Goal: Information Seeking & Learning: Learn about a topic

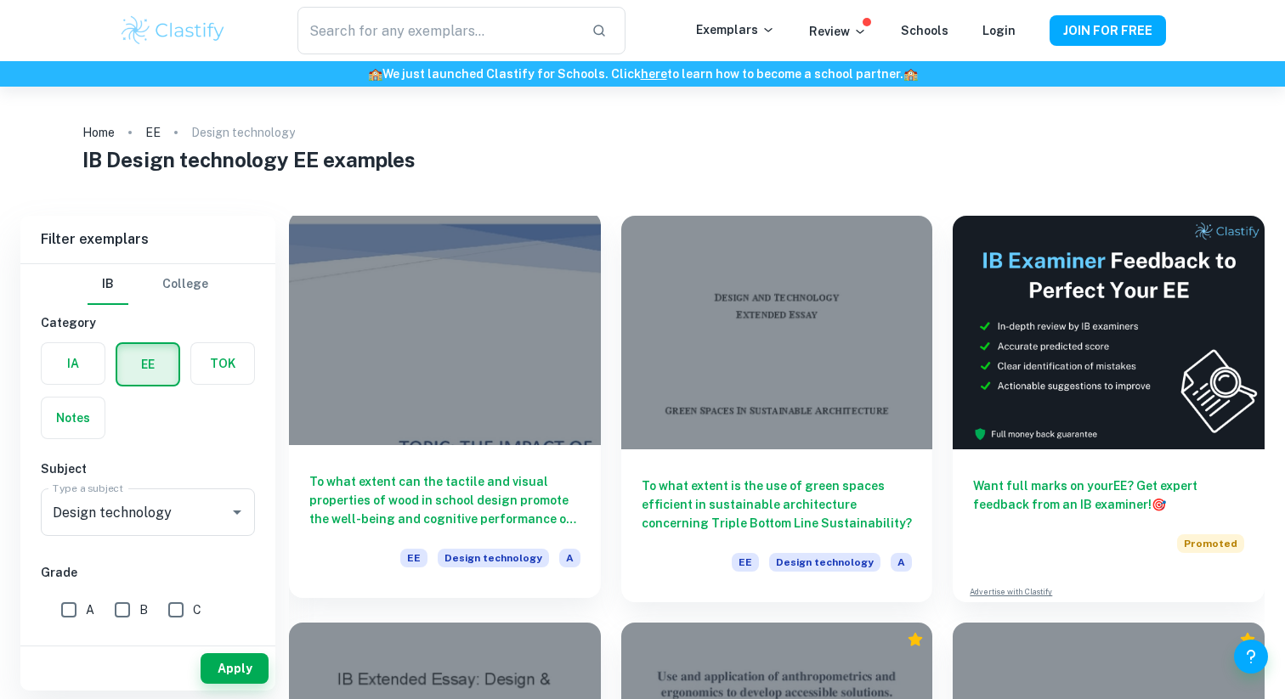
click at [431, 517] on h6 "To what extent can the tactile and visual properties of wood in school design p…" at bounding box center [444, 500] width 271 height 56
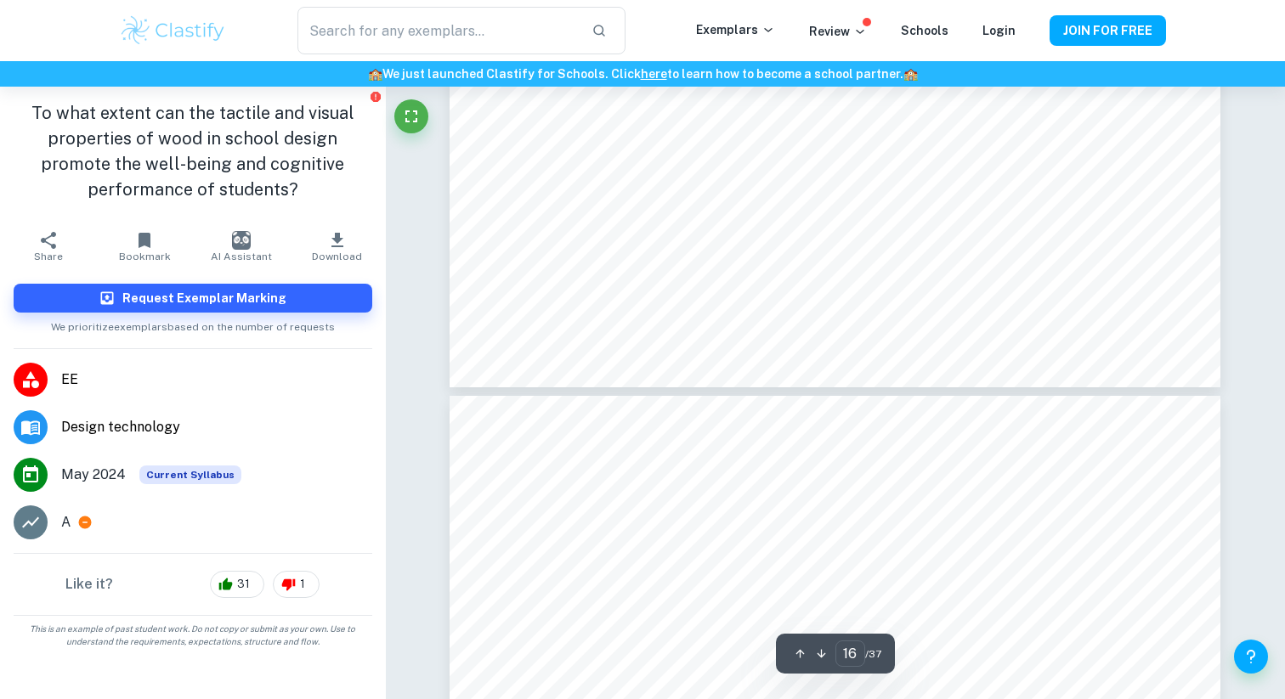
type input "17"
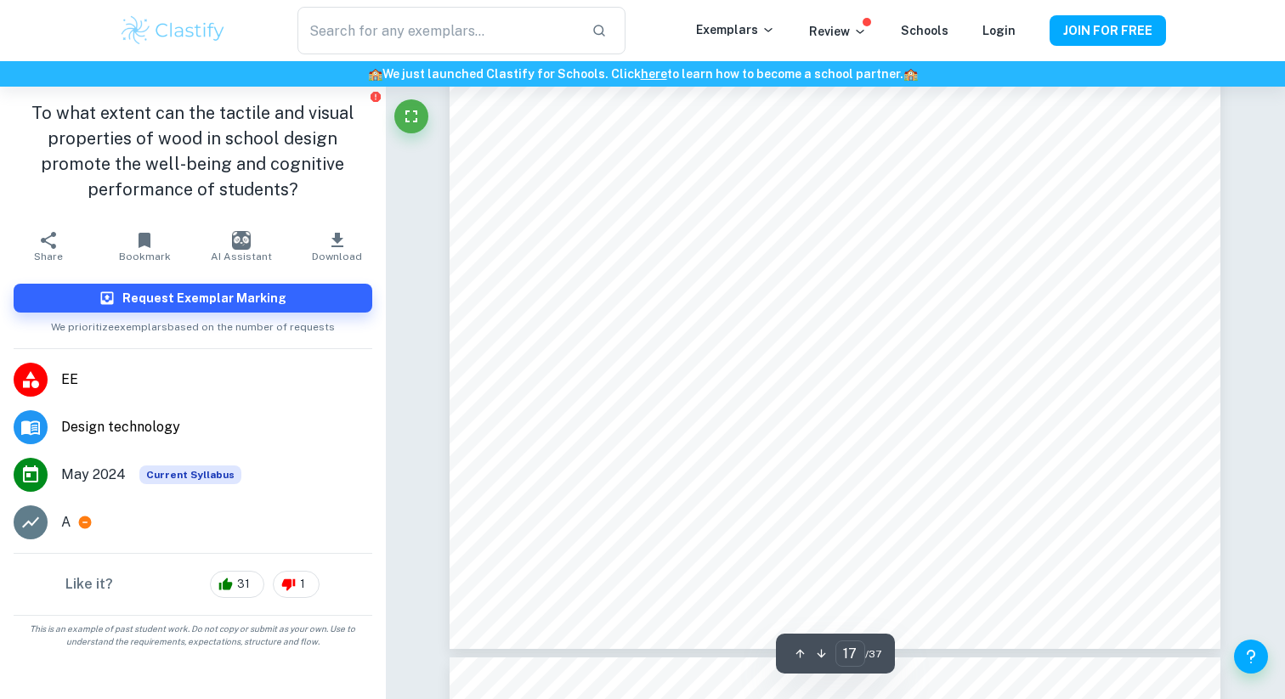
scroll to position [18657, 0]
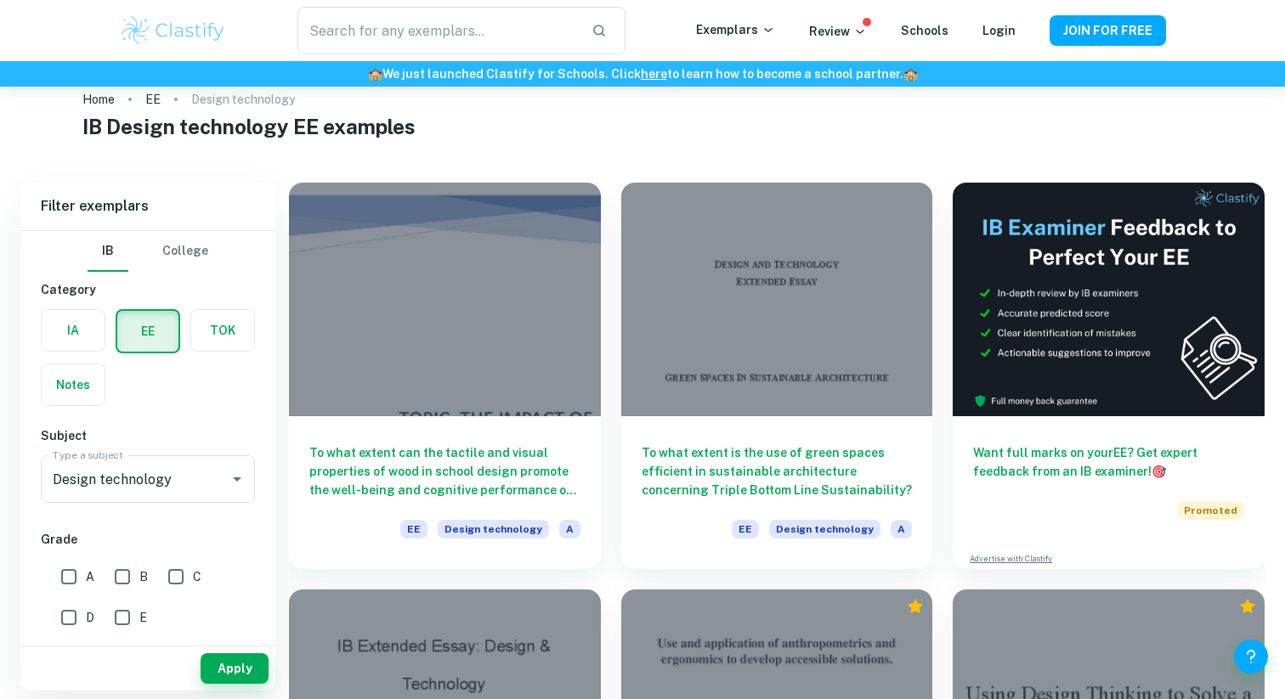
scroll to position [34, 0]
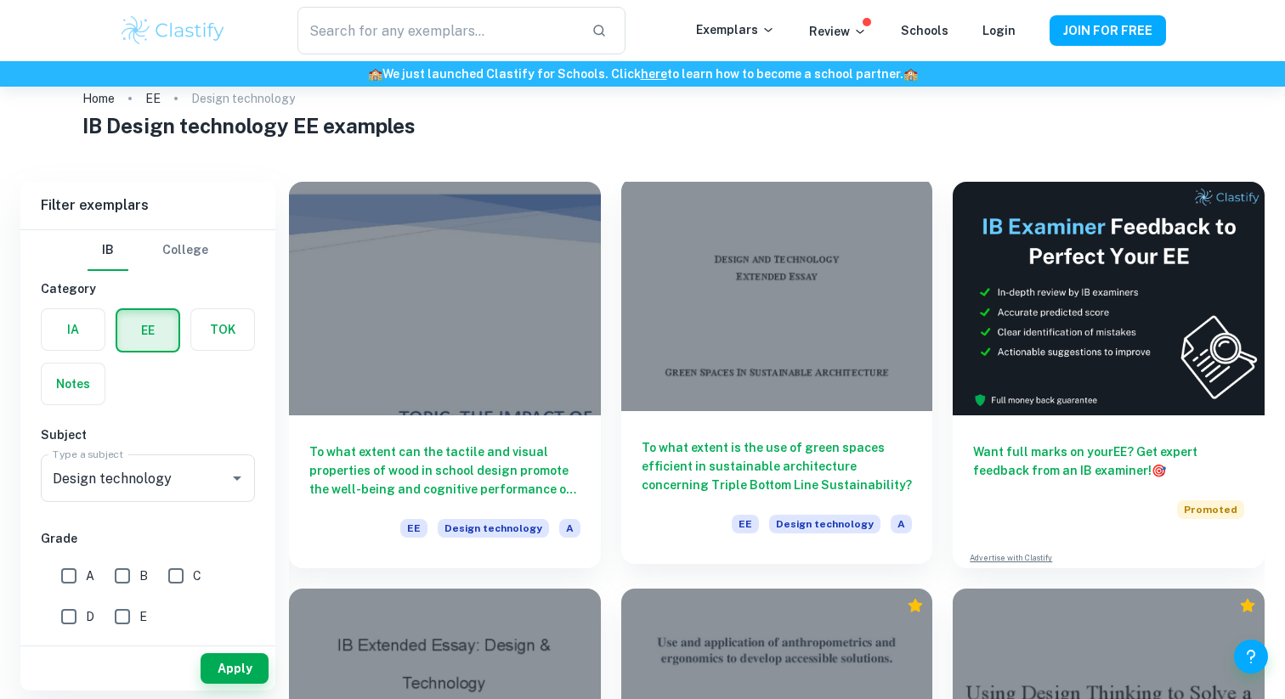
click at [833, 480] on h6 "To what extent is the use of green spaces efficient in sustainable architecture…" at bounding box center [777, 466] width 271 height 56
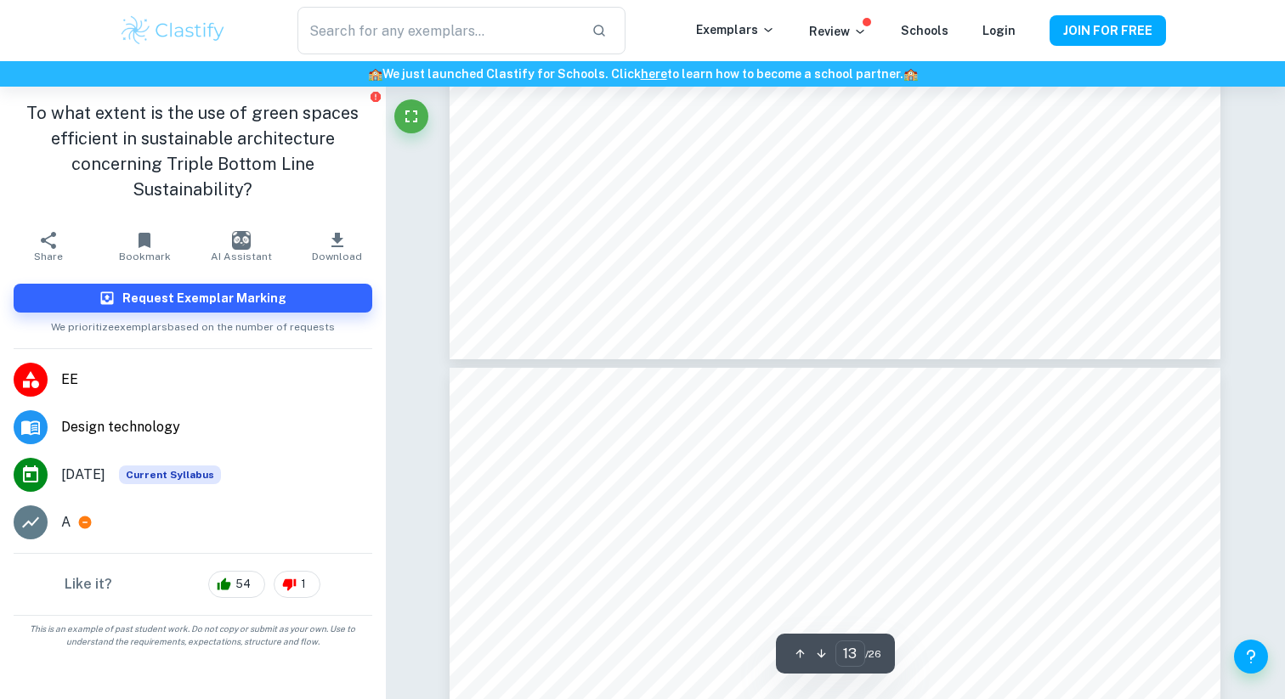
type input "14"
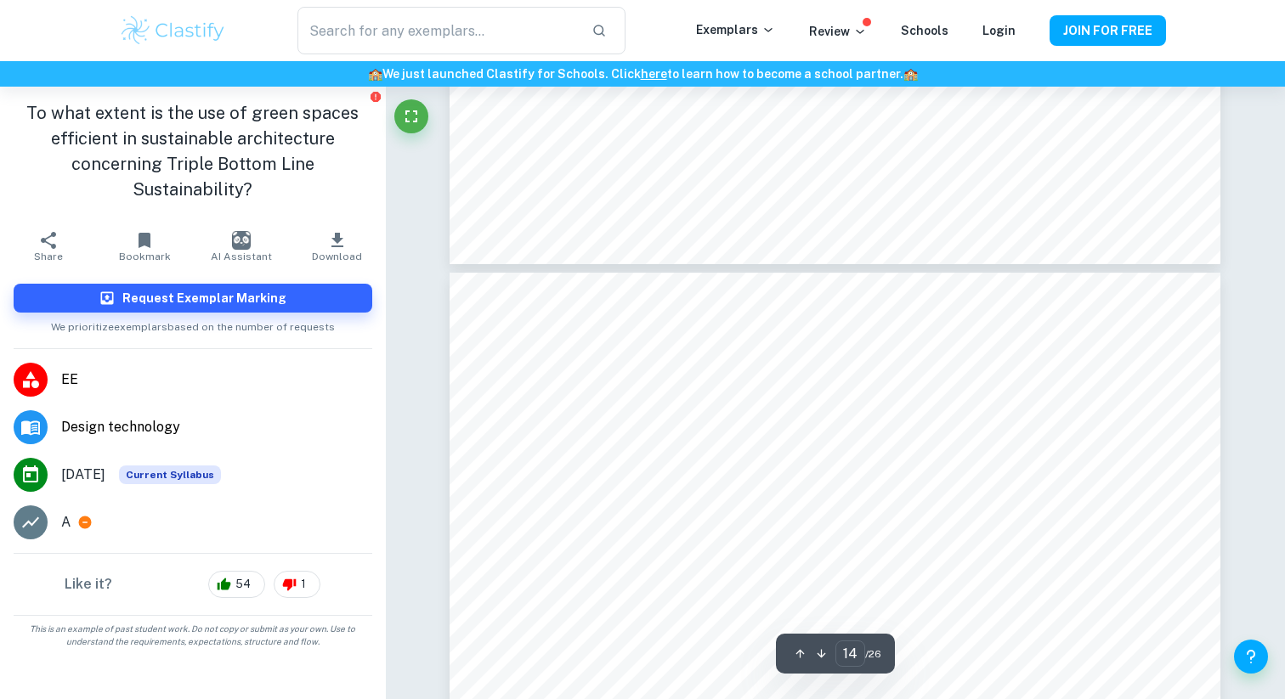
scroll to position [13313, 0]
